Goal: Communication & Community: Answer question/provide support

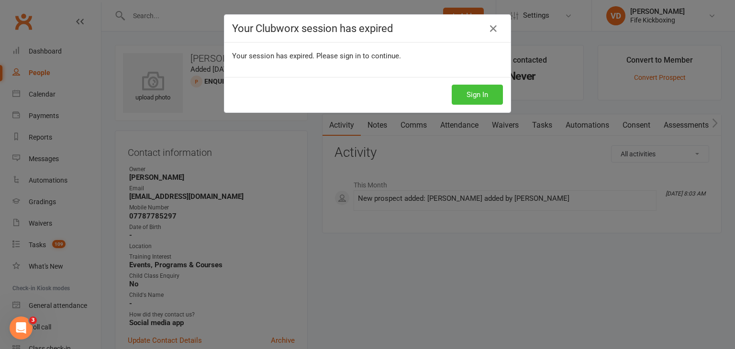
click at [471, 94] on button "Sign In" at bounding box center [477, 95] width 51 height 20
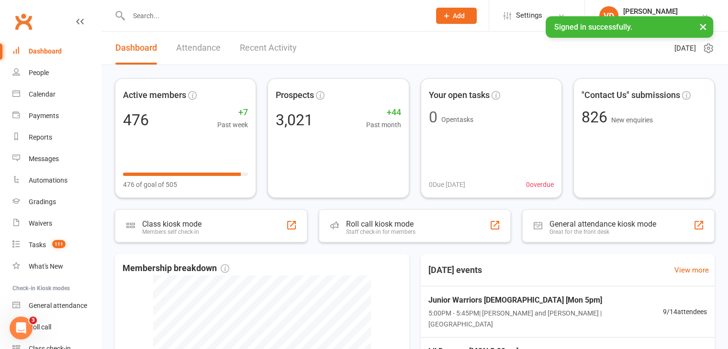
click at [158, 19] on input "text" at bounding box center [275, 15] width 298 height 13
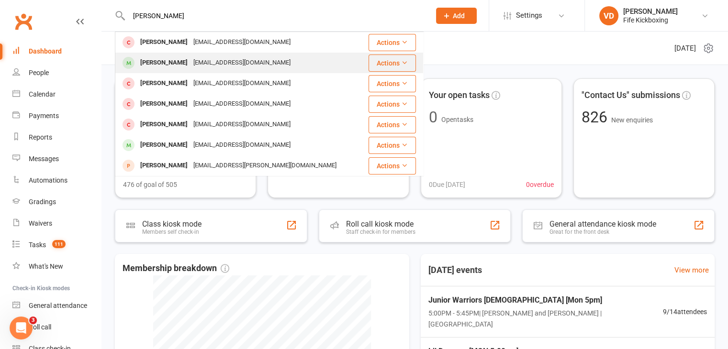
type input "farries"
click at [160, 64] on div "Kirsty Farries" at bounding box center [163, 63] width 53 height 14
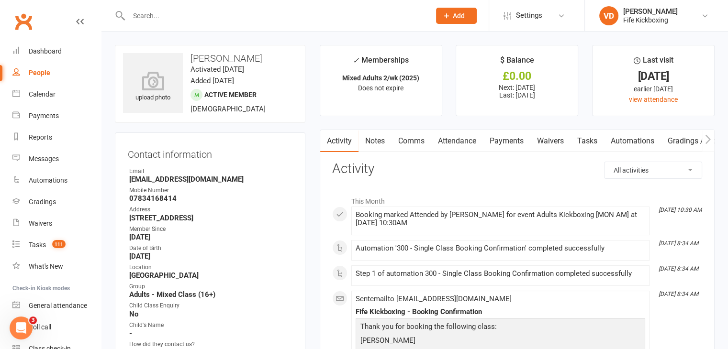
click at [150, 20] on input "text" at bounding box center [275, 15] width 298 height 13
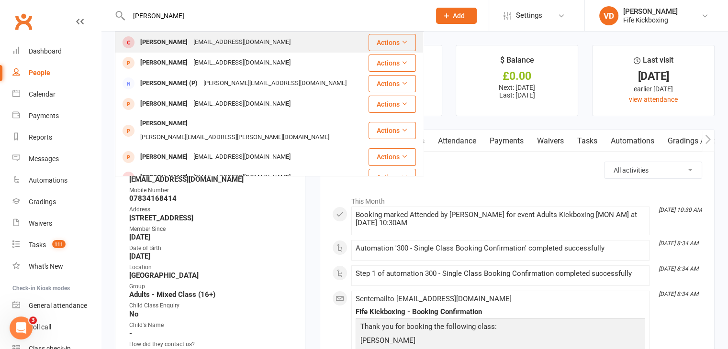
type input "juliettte"
click at [155, 44] on div "Juliette Tabb" at bounding box center [163, 42] width 53 height 14
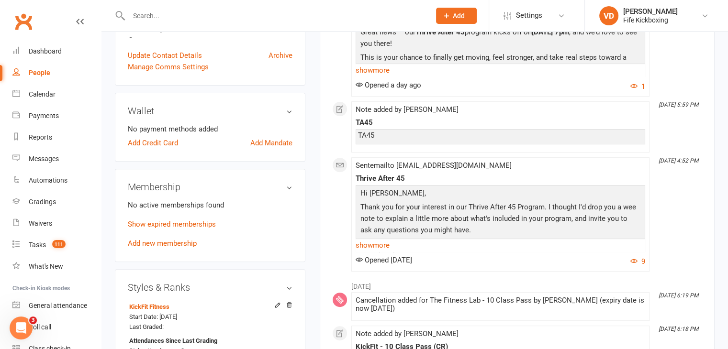
scroll to position [335, 0]
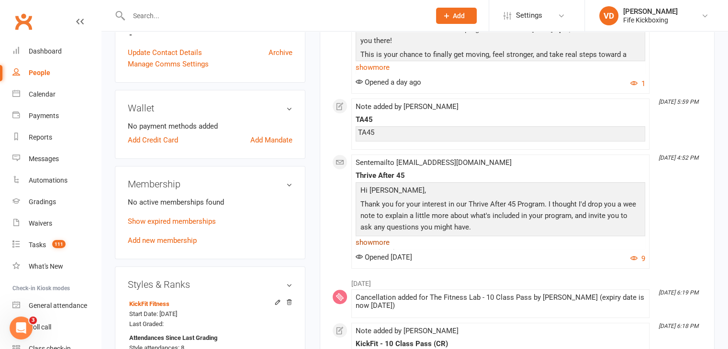
click at [372, 244] on link "show more" at bounding box center [499, 242] width 289 height 13
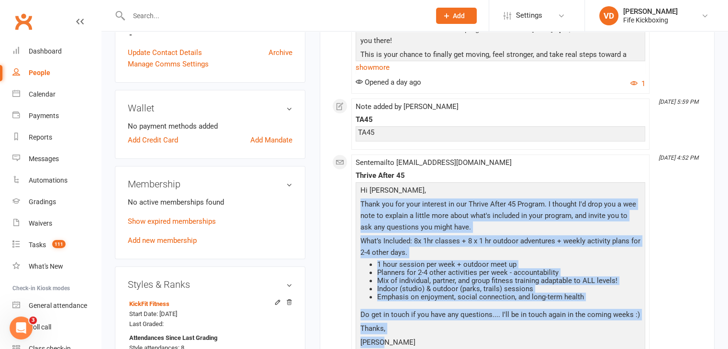
drag, startPoint x: 360, startPoint y: 203, endPoint x: 446, endPoint y: 336, distance: 158.6
click at [446, 336] on div "Hi Juliette, Thank you for your interest in our Thrive After 45 Program. I thou…" at bounding box center [500, 268] width 285 height 166
copy div "Thank you for your interest in our Thrive After 45 Program. I thought I'd drop …"
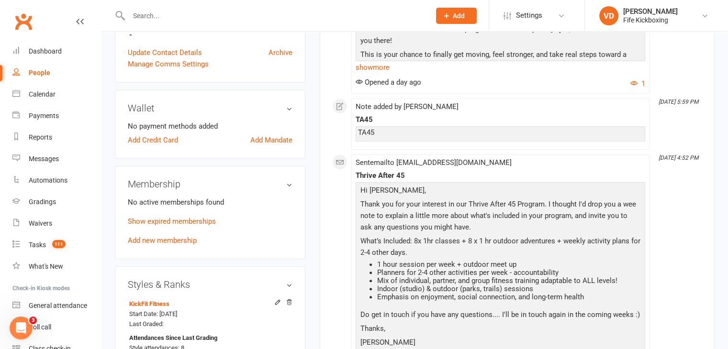
click at [251, 115] on div "Wallet No payment methods added Add Credit Card Add Mandate" at bounding box center [210, 124] width 190 height 69
click at [163, 19] on input "text" at bounding box center [275, 15] width 298 height 13
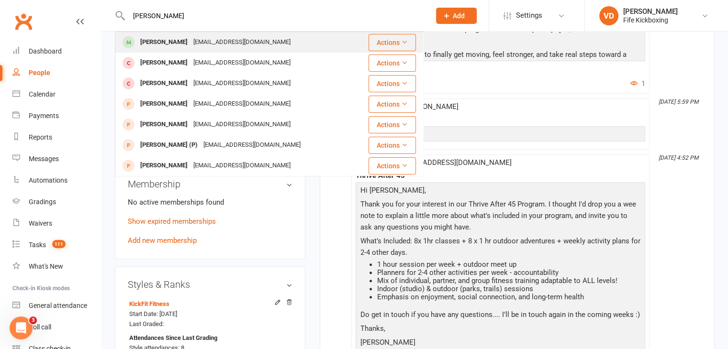
type input "kirsty farrie"
click at [162, 42] on div "Kirsty Farries" at bounding box center [163, 42] width 53 height 14
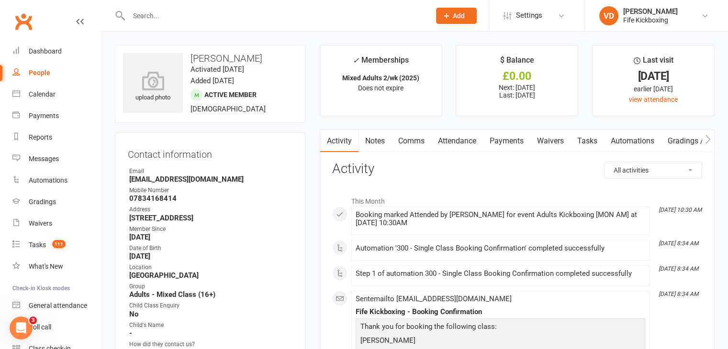
click at [416, 140] on link "Comms" at bounding box center [411, 141] width 40 height 22
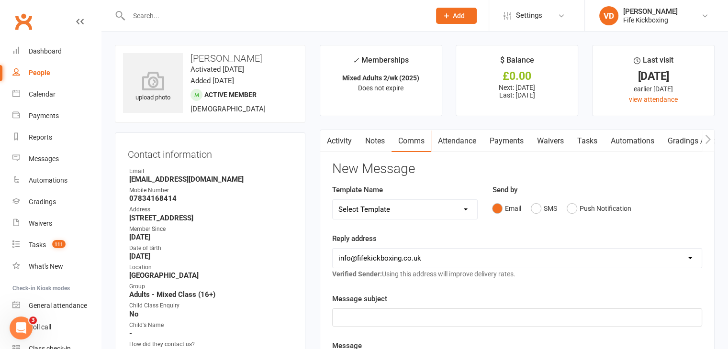
click at [362, 318] on p "﻿" at bounding box center [516, 317] width 357 height 11
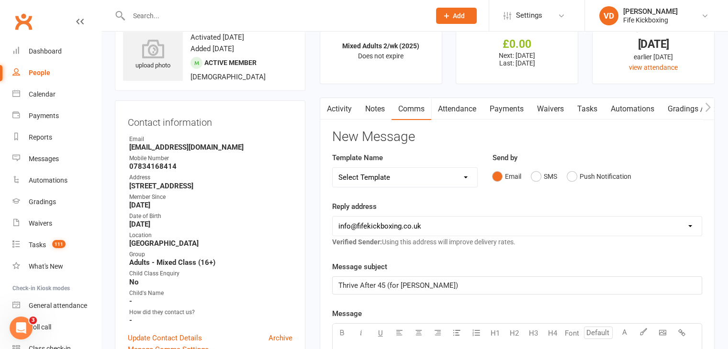
scroll to position [144, 0]
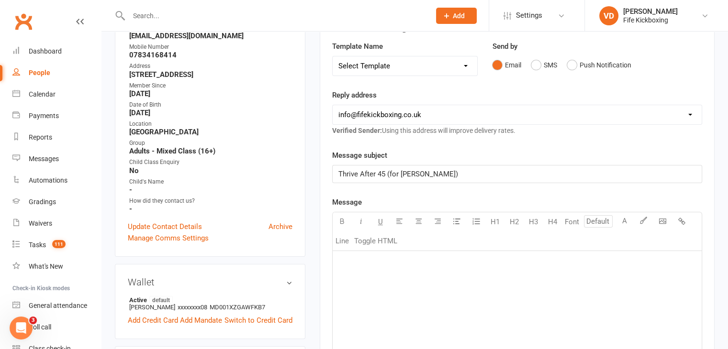
click at [352, 259] on p "﻿" at bounding box center [516, 262] width 357 height 11
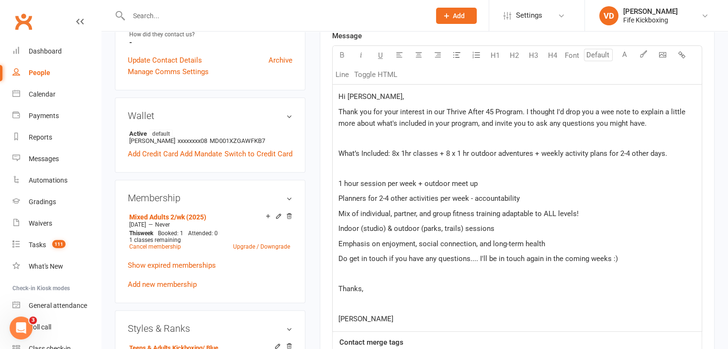
scroll to position [214, 0]
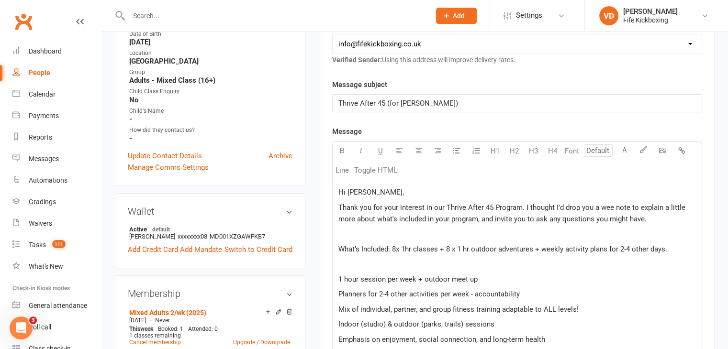
click at [339, 206] on span "Thank you for your interest in our Thrive After 45 Program. I thought I'd drop …" at bounding box center [512, 213] width 349 height 20
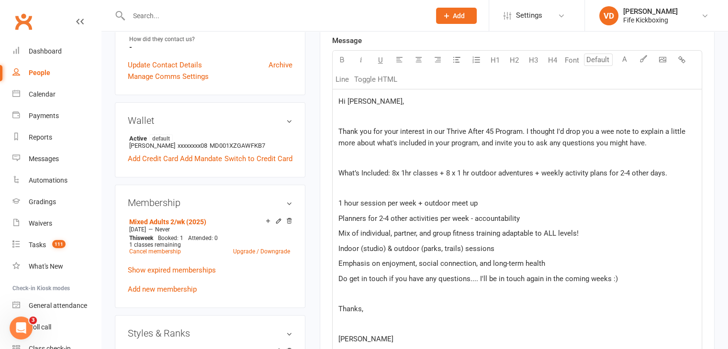
scroll to position [310, 0]
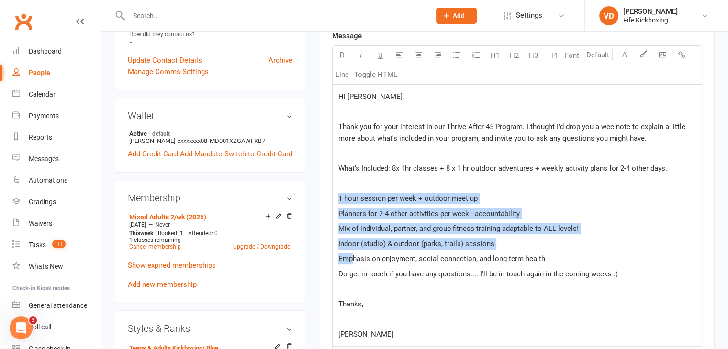
drag, startPoint x: 338, startPoint y: 196, endPoint x: 350, endPoint y: 260, distance: 65.8
click at [350, 260] on div "Hi Kirsty, ﻿ Thank you for your interest in our Thrive After 45 Program. I thou…" at bounding box center [517, 216] width 369 height 262
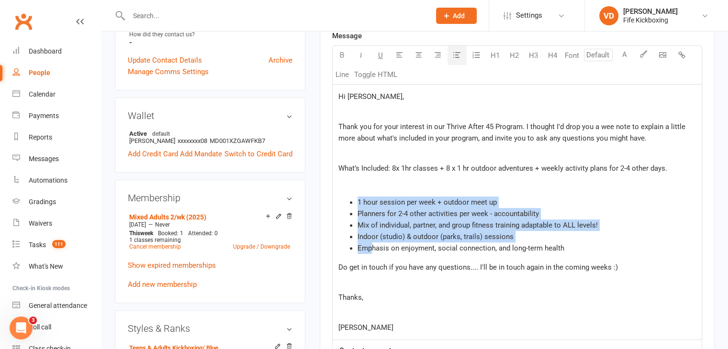
click at [460, 54] on icon "button" at bounding box center [456, 54] width 7 height 7
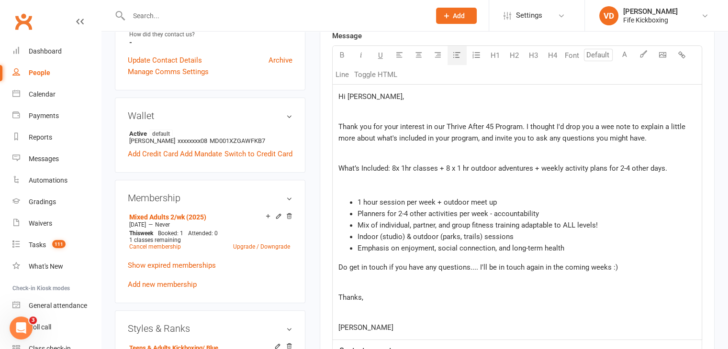
click at [406, 292] on p "Thanks," at bounding box center [516, 297] width 357 height 11
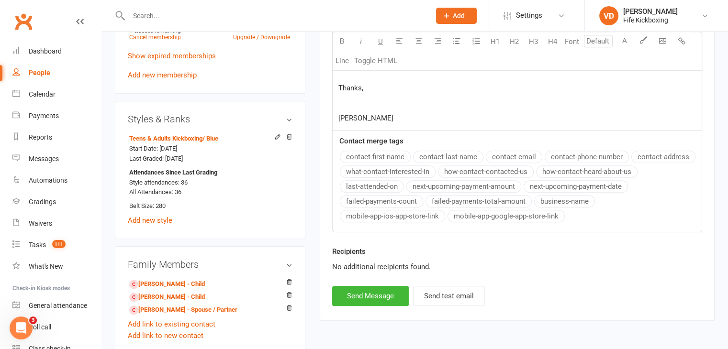
scroll to position [549, 0]
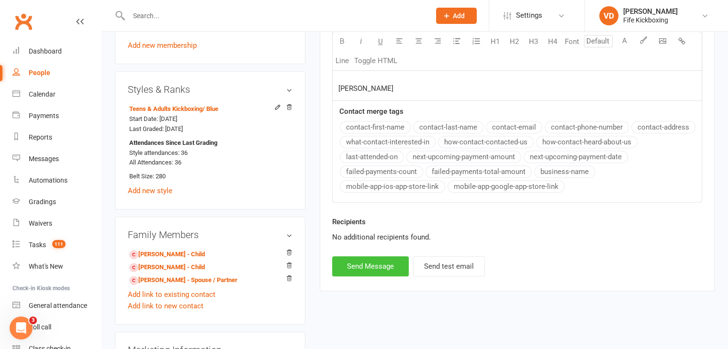
click at [380, 266] on button "Send Message" at bounding box center [370, 266] width 77 height 20
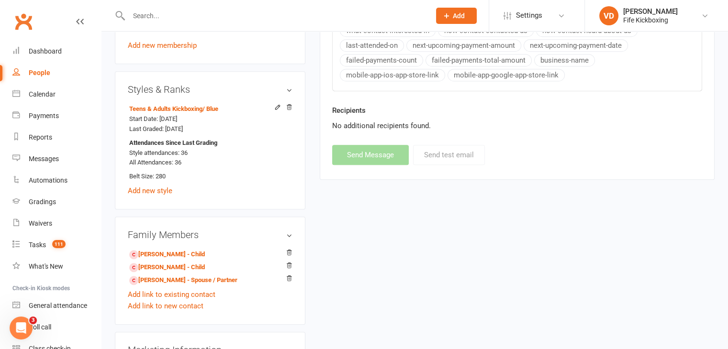
click at [142, 14] on input "text" at bounding box center [275, 15] width 298 height 13
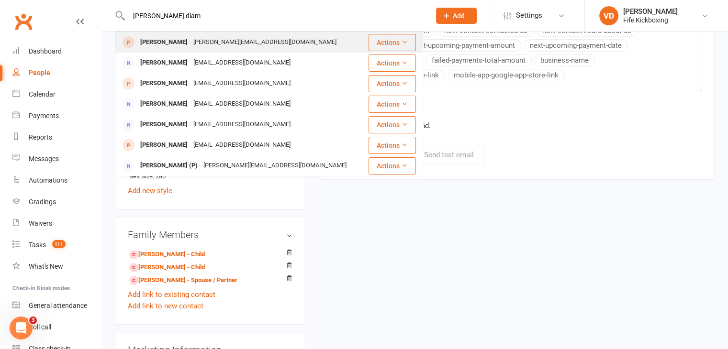
type input "dawn diam"
click at [183, 41] on div "Dawn Diamond" at bounding box center [163, 42] width 53 height 14
